Goal: Information Seeking & Learning: Learn about a topic

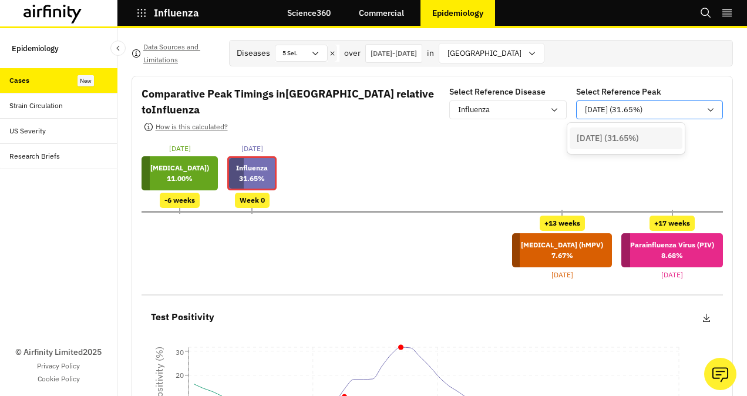
click at [611, 111] on p "[DATE] (31.65%)" at bounding box center [614, 110] width 58 height 12
click at [708, 108] on icon at bounding box center [711, 110] width 6 height 4
click at [417, 48] on p "[DATE] - [DATE]" at bounding box center [394, 53] width 46 height 11
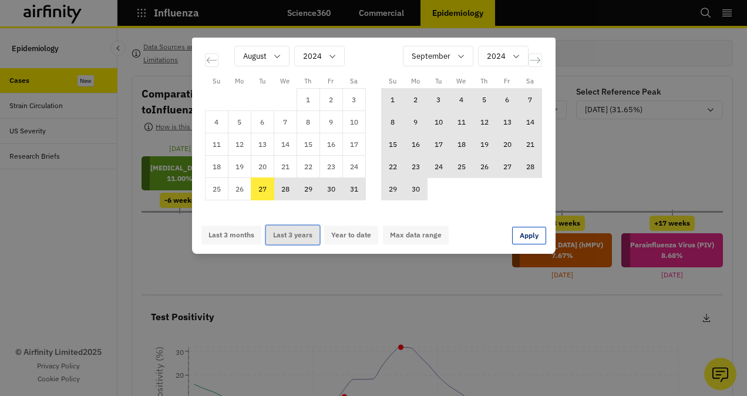
click at [293, 234] on button "Last 3 years" at bounding box center [292, 235] width 53 height 19
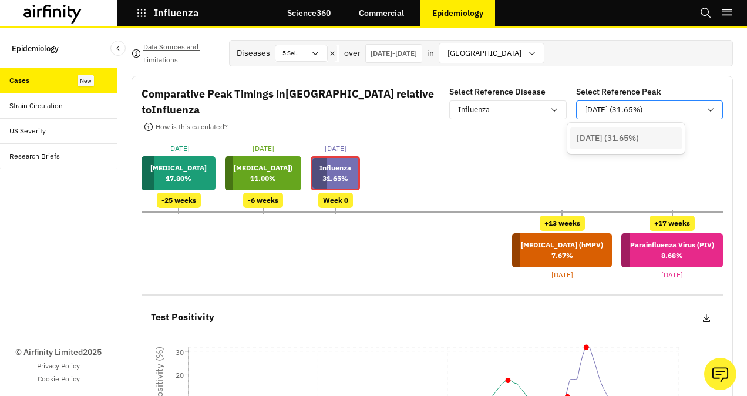
click at [586, 110] on p "[DATE] (31.65%)" at bounding box center [614, 110] width 58 height 12
click at [695, 108] on div "[DATE] (31.65%)" at bounding box center [641, 110] width 129 height 15
click at [417, 51] on p "[DATE] - [DATE]" at bounding box center [394, 53] width 46 height 11
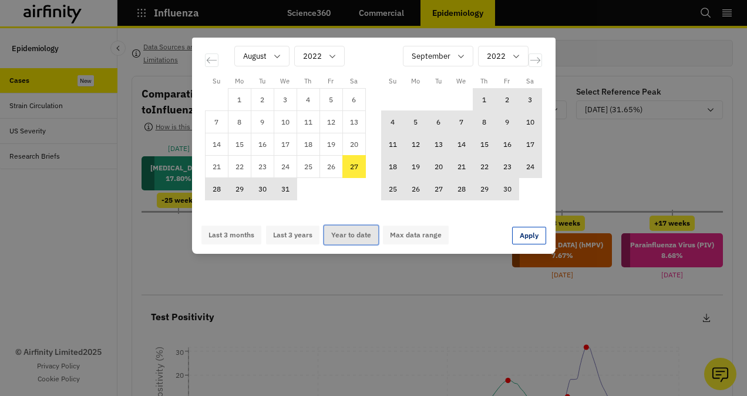
click at [357, 235] on button "Year to date" at bounding box center [351, 235] width 54 height 19
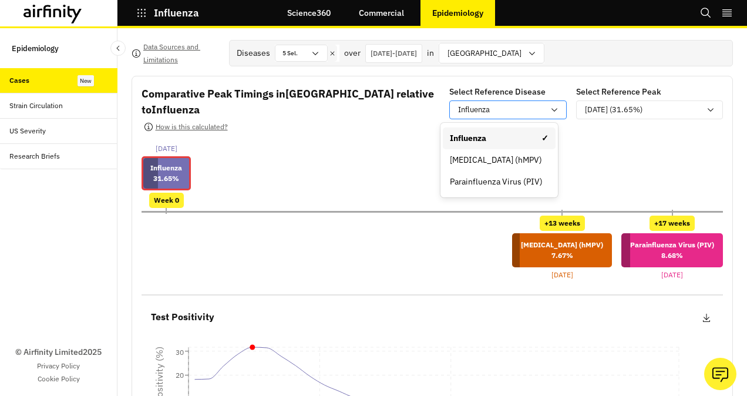
click at [534, 107] on div "Influenza" at bounding box center [501, 110] width 86 height 12
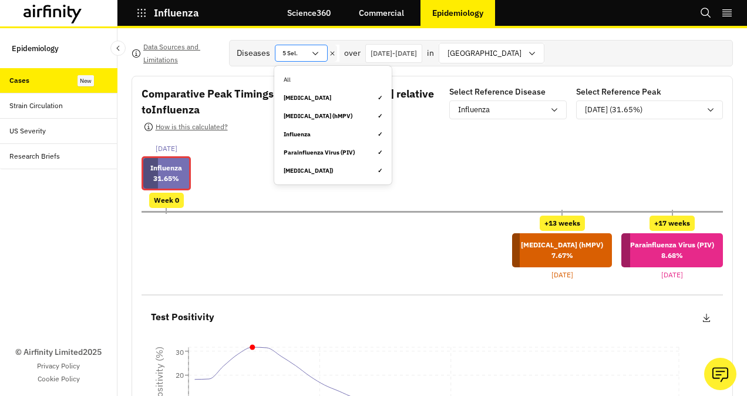
click at [316, 52] on icon at bounding box center [316, 54] width 6 height 4
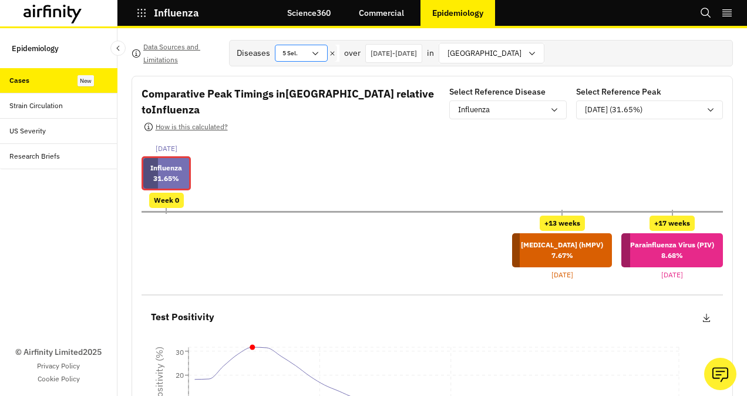
click at [316, 52] on icon at bounding box center [316, 54] width 6 height 4
click at [412, 49] on p "[DATE] - [DATE]" at bounding box center [394, 53] width 46 height 11
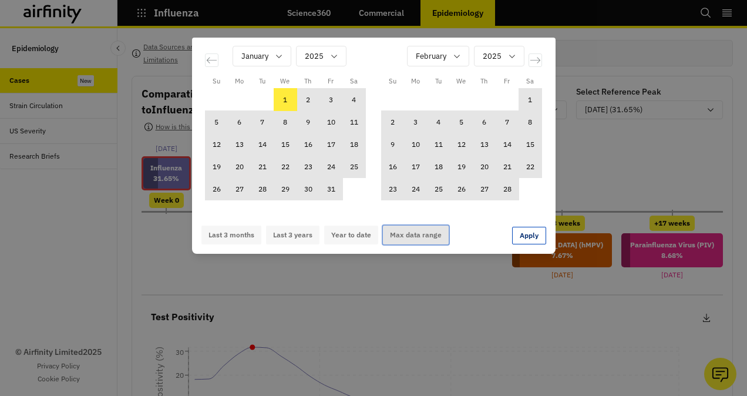
click at [407, 234] on button "Max data range" at bounding box center [416, 235] width 66 height 19
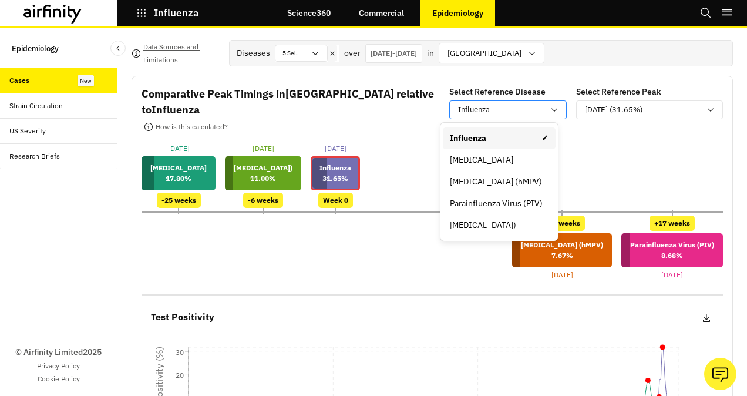
click at [550, 109] on icon at bounding box center [554, 109] width 9 height 9
click at [525, 157] on div "[MEDICAL_DATA]" at bounding box center [499, 160] width 99 height 12
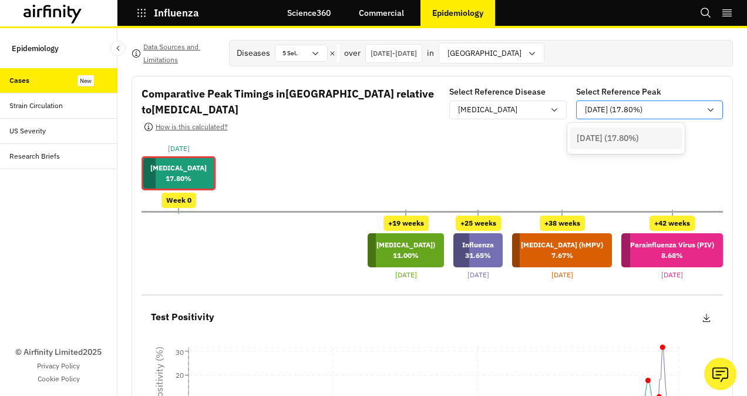
click at [589, 107] on p "[DATE] (17.80%)" at bounding box center [614, 110] width 58 height 12
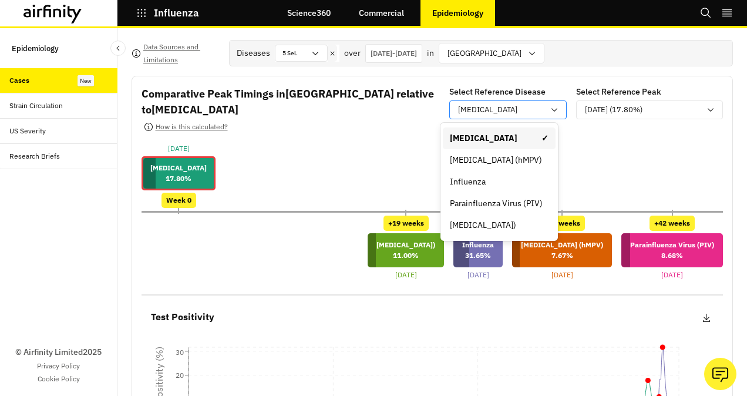
click at [550, 106] on icon at bounding box center [554, 109] width 9 height 9
click at [516, 173] on div "Influenza" at bounding box center [499, 182] width 113 height 22
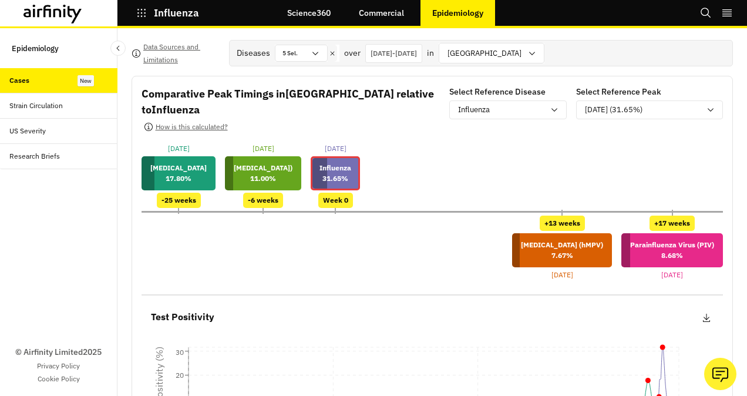
click at [31, 100] on div "Strain Circulation" at bounding box center [35, 105] width 53 height 11
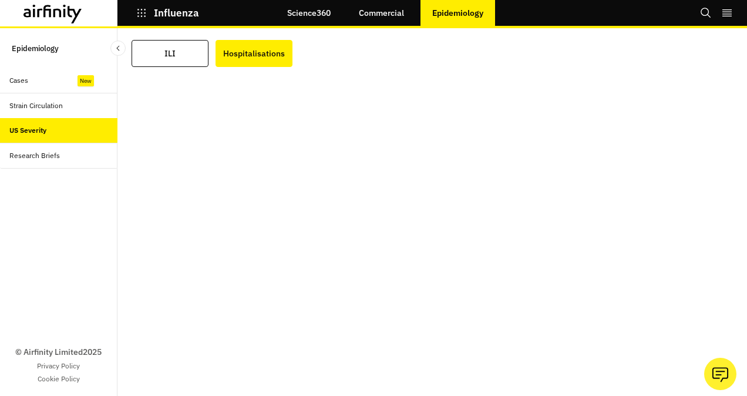
click at [49, 78] on div "Cases" at bounding box center [63, 80] width 108 height 11
